Goal: Task Accomplishment & Management: Use online tool/utility

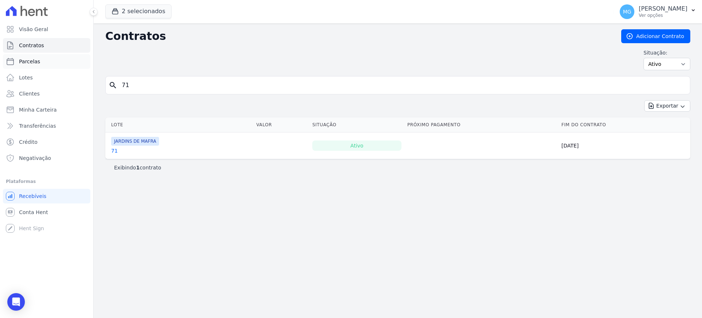
click at [25, 58] on span "Parcelas" at bounding box center [29, 61] width 21 height 7
select select
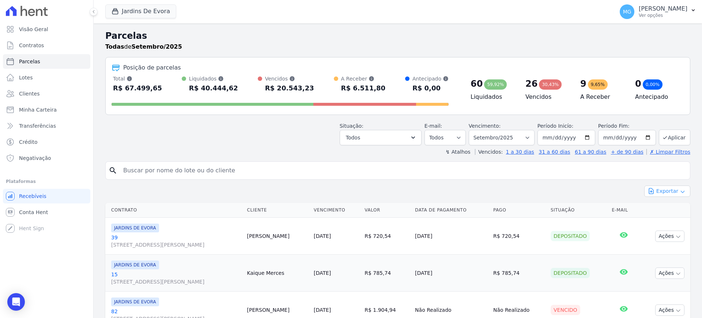
click at [657, 190] on button "Exportar" at bounding box center [667, 190] width 46 height 11
click at [651, 222] on span "Exportar CSV" at bounding box center [666, 220] width 39 height 7
click at [668, 220] on span "Exportar CSV" at bounding box center [666, 220] width 39 height 7
click at [286, 144] on div "Situação: Agendado Em Aberto Pago Processando Cancelado Vencido Transferindo De…" at bounding box center [397, 132] width 585 height 26
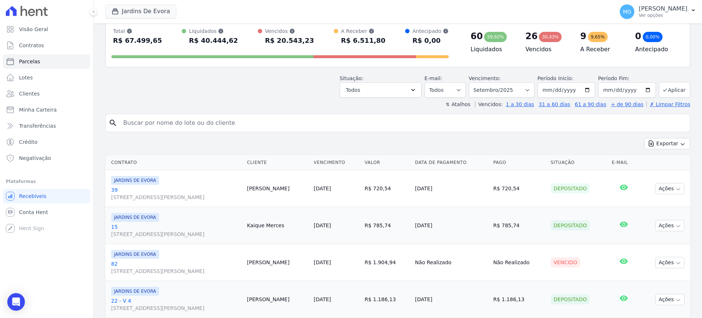
scroll to position [30, 0]
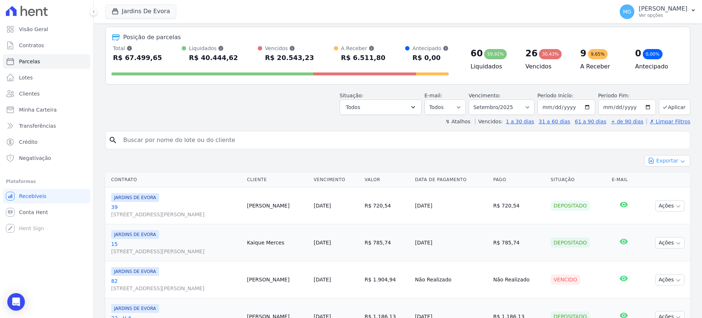
drag, startPoint x: 665, startPoint y: 159, endPoint x: 661, endPoint y: 161, distance: 4.6
click at [664, 160] on button "Exportar" at bounding box center [667, 160] width 46 height 11
click at [654, 190] on span "Exportar CSV" at bounding box center [666, 190] width 39 height 7
drag, startPoint x: 585, startPoint y: 163, endPoint x: 653, endPoint y: 185, distance: 72.2
click at [653, 185] on div "Exportar CSV" at bounding box center [667, 191] width 46 height 12
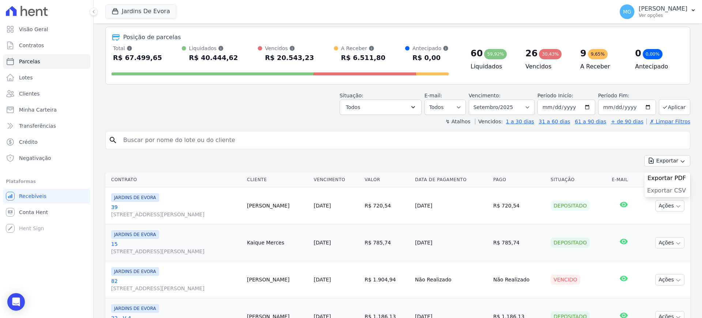
click at [655, 192] on span "Exportar CSV" at bounding box center [666, 190] width 39 height 7
drag, startPoint x: 280, startPoint y: 113, endPoint x: 302, endPoint y: 108, distance: 22.5
click at [280, 112] on div "Situação: Agendado Em Aberto Pago Processando Cancelado Vencido Transferindo De…" at bounding box center [397, 102] width 585 height 26
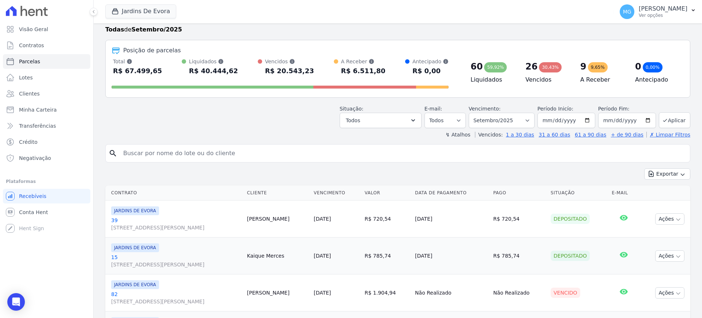
scroll to position [0, 0]
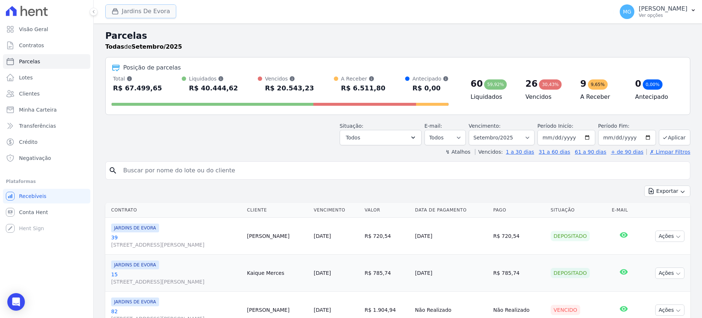
click at [155, 7] on button "Jardins De Evora" at bounding box center [140, 11] width 71 height 14
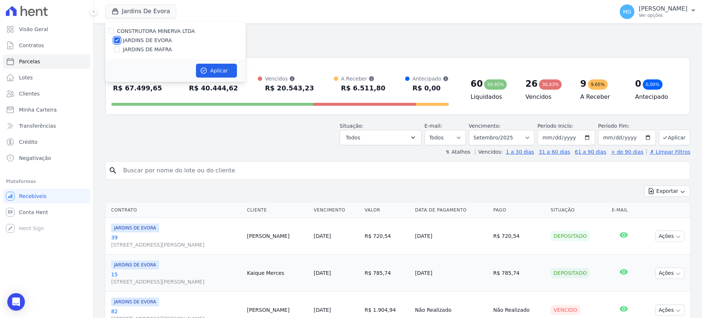
click at [117, 37] on input "JARDINS DE EVORA" at bounding box center [117, 40] width 6 height 6
checkbox input "false"
click at [117, 49] on input "JARDINS DE MAFRA" at bounding box center [117, 49] width 6 height 6
checkbox input "true"
click at [209, 72] on button "Aplicar" at bounding box center [216, 71] width 41 height 14
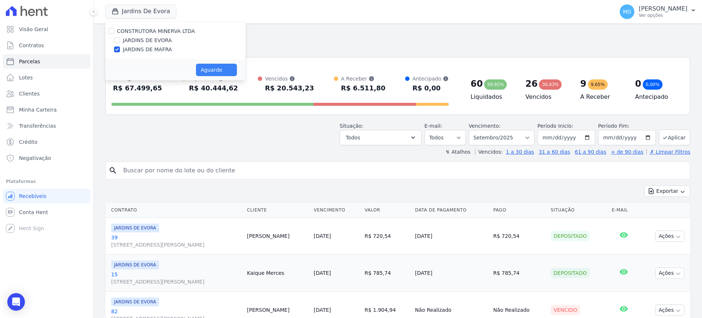
select select
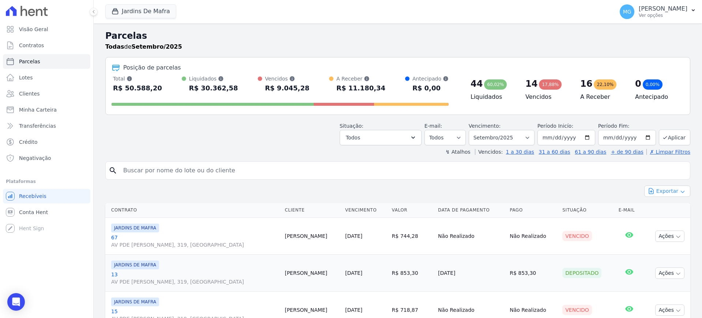
click at [669, 191] on button "Exportar" at bounding box center [667, 190] width 46 height 11
click at [653, 221] on span "Exportar CSV" at bounding box center [666, 220] width 39 height 7
